Goal: Task Accomplishment & Management: Manage account settings

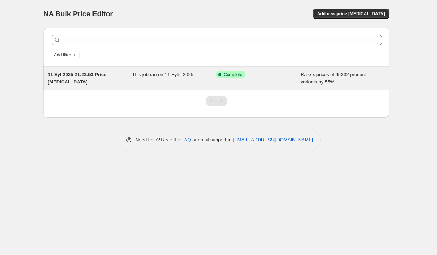
click at [153, 83] on div "This job ran on 11 Eylül 2025." at bounding box center [174, 78] width 84 height 15
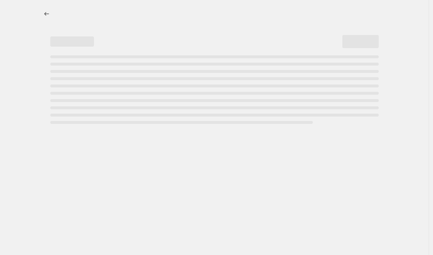
select select "percentage"
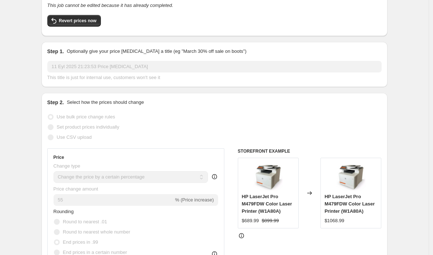
scroll to position [134, 0]
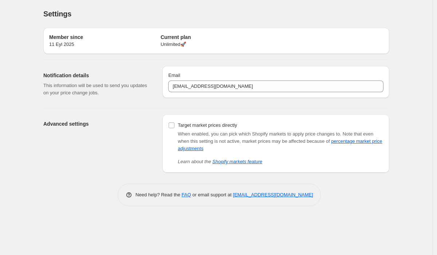
click at [157, 52] on div "Member since 11 Eyl 2025 Current plan Unlimited 🚀" at bounding box center [216, 41] width 346 height 26
click at [170, 45] on p "Unlimited 🚀" at bounding box center [216, 44] width 111 height 7
click at [172, 43] on p "Unlimited 🚀" at bounding box center [216, 44] width 111 height 7
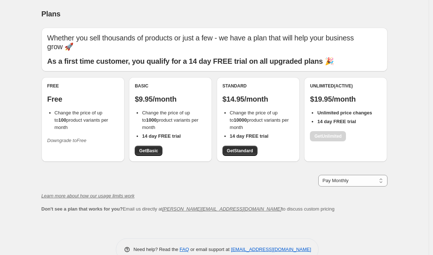
click at [102, 128] on div "Free Free Change the price of up to 100 product variants per month Downgrade to…" at bounding box center [82, 114] width 71 height 63
click at [86, 138] on icon "Downgrade to Free" at bounding box center [66, 140] width 39 height 5
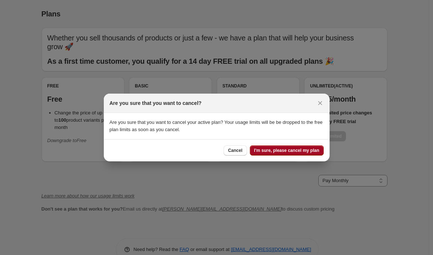
click at [261, 149] on span "I'm sure, please cancel my plan" at bounding box center [286, 150] width 65 height 6
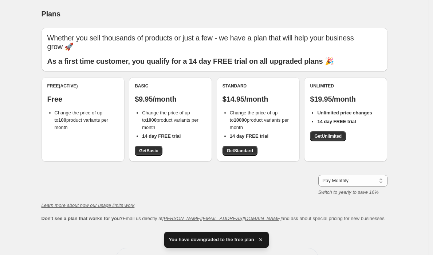
click at [58, 123] on div "Free (Active) Free Change the price of up to 100 product variants per month" at bounding box center [83, 119] width 83 height 84
